Goal: Use online tool/utility

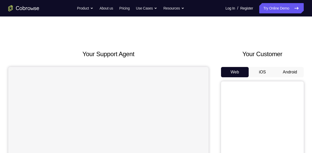
click at [289, 72] on button "Android" at bounding box center [290, 72] width 28 height 10
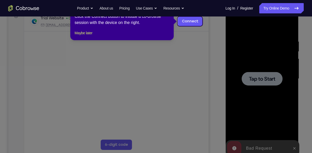
click at [257, 80] on icon at bounding box center [158, 76] width 316 height 153
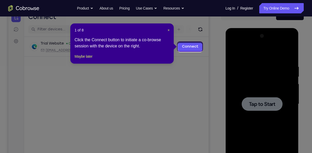
scroll to position [56, 0]
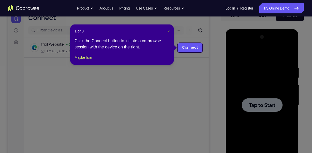
click at [168, 31] on span "×" at bounding box center [168, 31] width 2 height 4
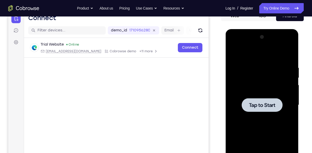
click at [251, 103] on span "Tap to Start" at bounding box center [261, 105] width 26 height 5
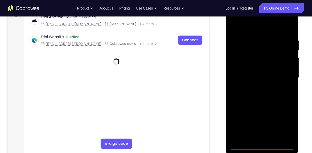
scroll to position [85, 0]
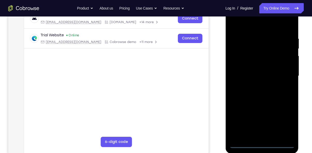
click at [261, 143] on div at bounding box center [261, 76] width 65 height 145
click at [261, 144] on div at bounding box center [261, 76] width 65 height 145
click at [287, 122] on div at bounding box center [261, 76] width 65 height 145
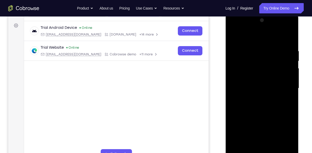
click at [250, 41] on div at bounding box center [261, 88] width 65 height 145
click at [280, 85] on div at bounding box center [261, 88] width 65 height 145
click at [258, 96] on div at bounding box center [261, 88] width 65 height 145
click at [250, 83] on div at bounding box center [261, 88] width 65 height 145
click at [248, 77] on div at bounding box center [261, 88] width 65 height 145
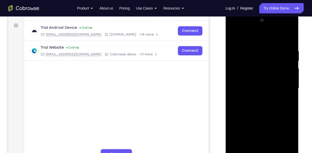
click at [245, 88] on div at bounding box center [261, 88] width 65 height 145
click at [258, 103] on div at bounding box center [261, 88] width 65 height 145
click at [258, 101] on div at bounding box center [261, 88] width 65 height 145
click at [257, 113] on div at bounding box center [261, 88] width 65 height 145
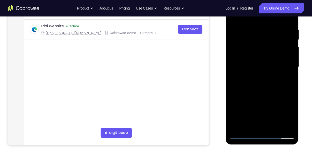
scroll to position [95, 0]
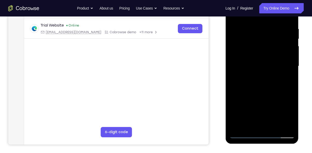
click at [256, 90] on div at bounding box center [261, 66] width 65 height 145
click at [259, 90] on div at bounding box center [261, 66] width 65 height 145
click at [247, 40] on div at bounding box center [261, 66] width 65 height 145
click at [245, 52] on div at bounding box center [261, 66] width 65 height 145
click at [249, 44] on div at bounding box center [261, 66] width 65 height 145
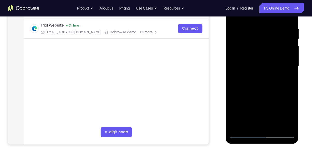
click at [250, 54] on div at bounding box center [261, 66] width 65 height 145
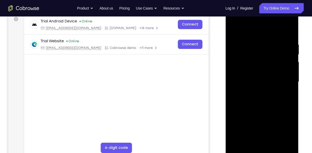
scroll to position [76, 0]
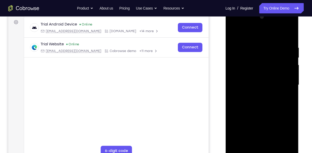
click at [289, 39] on div at bounding box center [261, 85] width 65 height 145
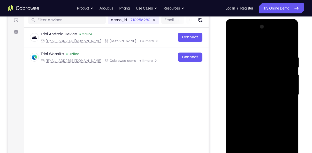
scroll to position [66, 0]
click at [288, 43] on div at bounding box center [261, 95] width 65 height 145
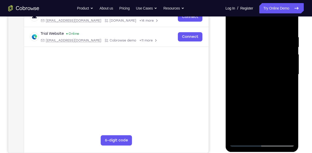
scroll to position [88, 0]
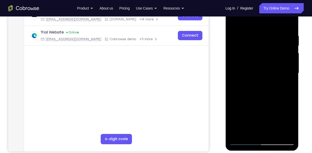
click at [275, 132] on div at bounding box center [261, 73] width 65 height 145
click at [261, 100] on div at bounding box center [261, 73] width 65 height 145
click at [257, 83] on div at bounding box center [261, 73] width 65 height 145
click at [257, 133] on div at bounding box center [261, 73] width 65 height 145
click at [287, 84] on div at bounding box center [261, 73] width 65 height 145
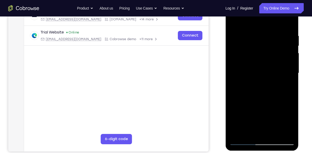
click at [285, 86] on div at bounding box center [261, 73] width 65 height 145
click at [232, 22] on div at bounding box center [261, 73] width 65 height 145
drag, startPoint x: 259, startPoint y: 63, endPoint x: 261, endPoint y: 128, distance: 64.8
click at [261, 128] on div at bounding box center [261, 73] width 65 height 145
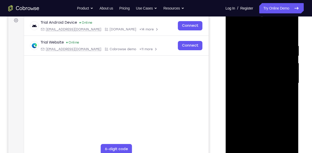
scroll to position [78, 0]
click at [233, 30] on div at bounding box center [261, 83] width 65 height 145
